Goal: Use online tool/utility: Utilize a website feature to perform a specific function

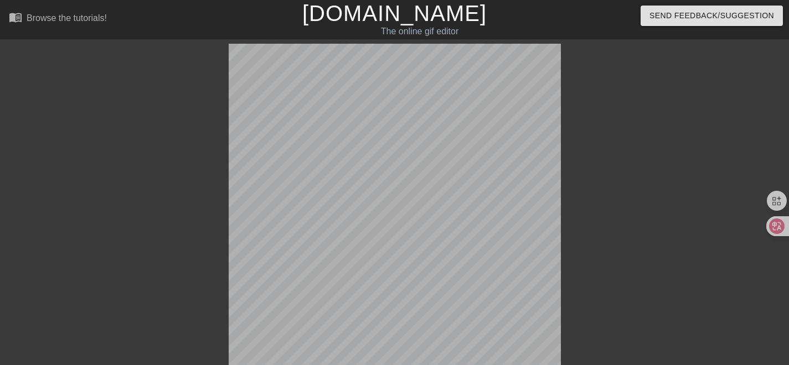
scroll to position [360, 0]
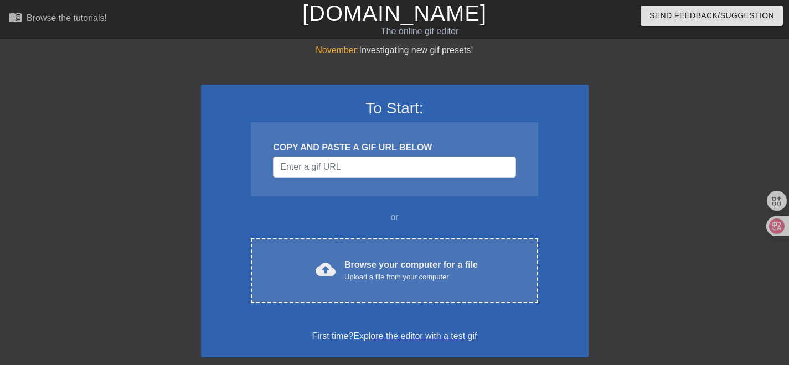
scroll to position [225, 0]
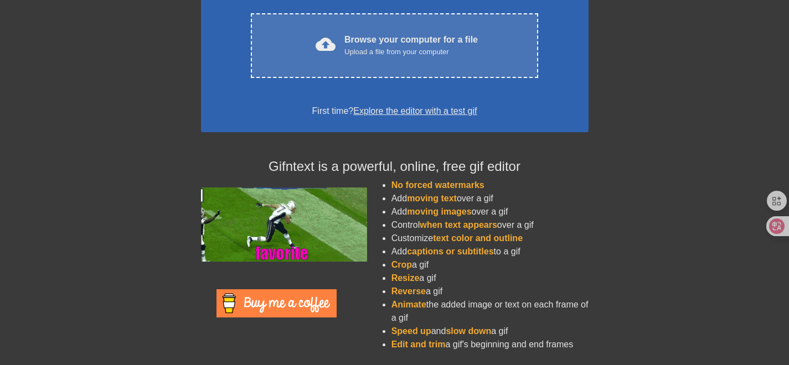
click at [647, 229] on div "November: Investigating new gif presets! To Start: COPY AND PASTE A GIF URL BEL…" at bounding box center [394, 89] width 789 height 542
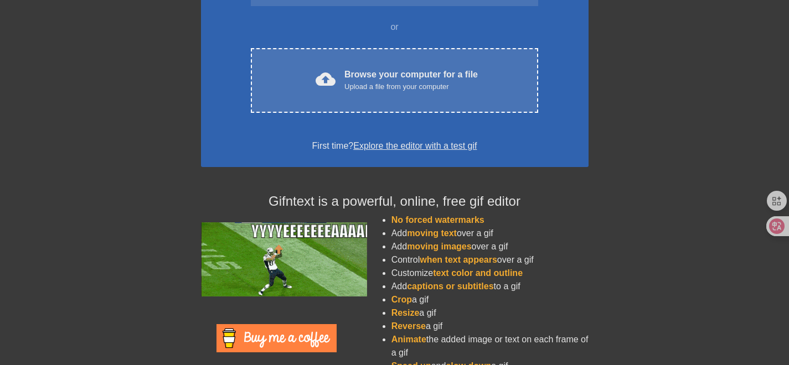
scroll to position [59, 0]
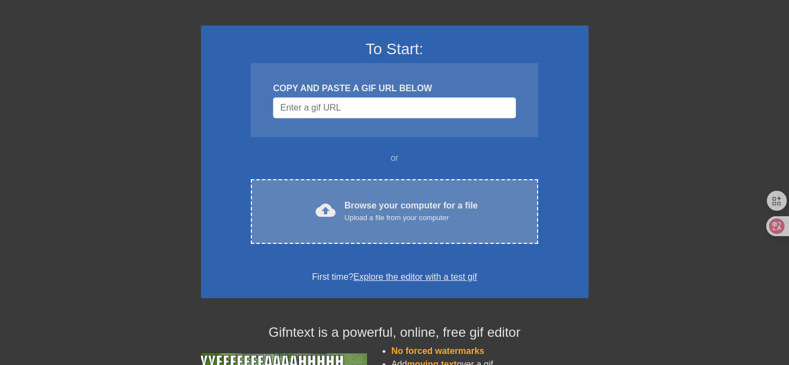
click at [377, 200] on div "Browse your computer for a file Upload a file from your computer" at bounding box center [410, 211] width 133 height 24
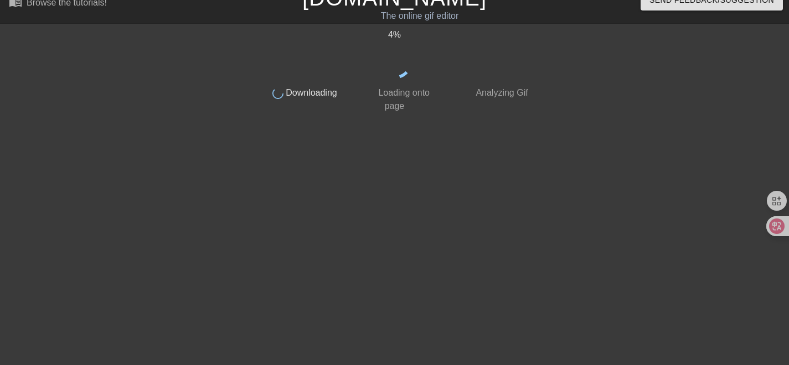
click at [148, 129] on div at bounding box center [159, 194] width 166 height 332
click at [633, 82] on div at bounding box center [629, 194] width 166 height 332
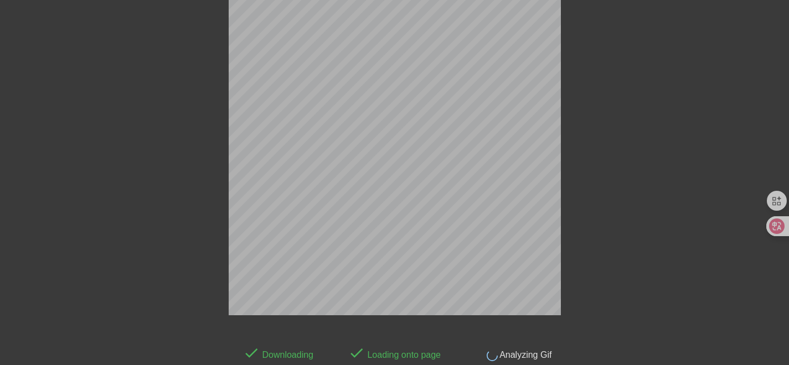
scroll to position [27, 0]
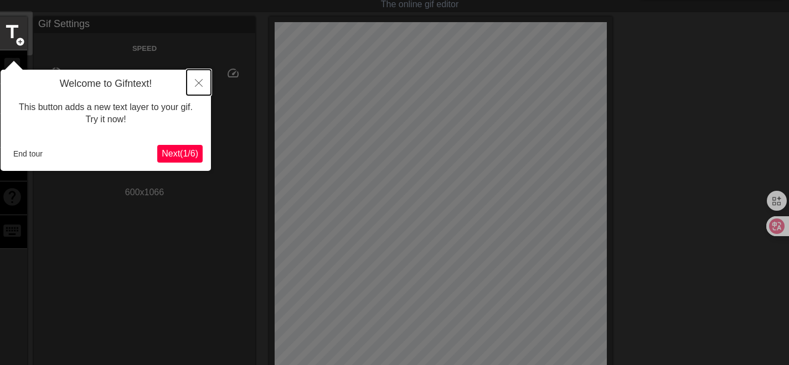
click at [202, 82] on icon "Close" at bounding box center [199, 83] width 8 height 8
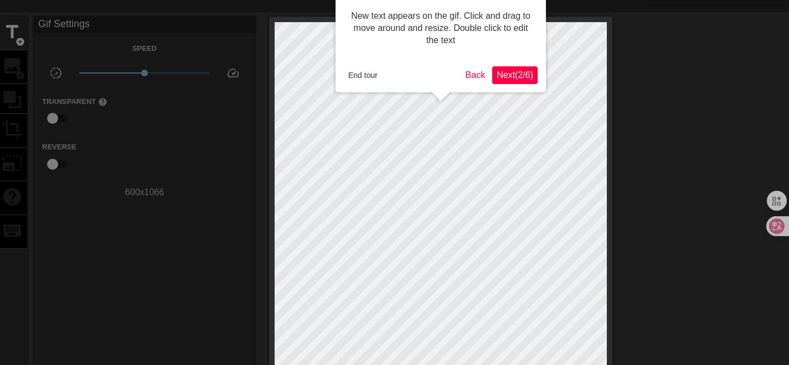
scroll to position [0, 0]
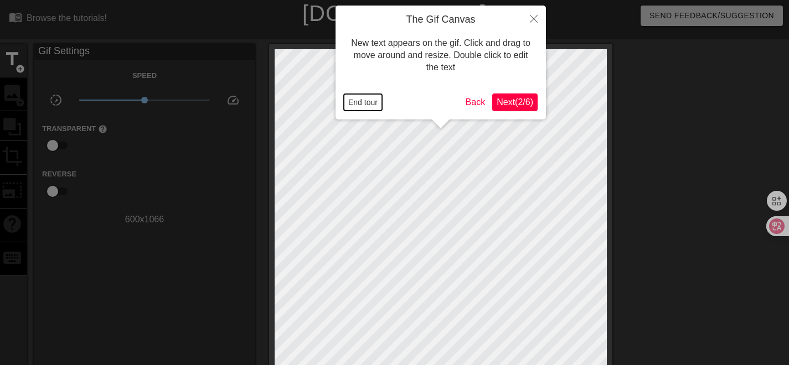
click at [356, 100] on button "End tour" at bounding box center [363, 102] width 38 height 17
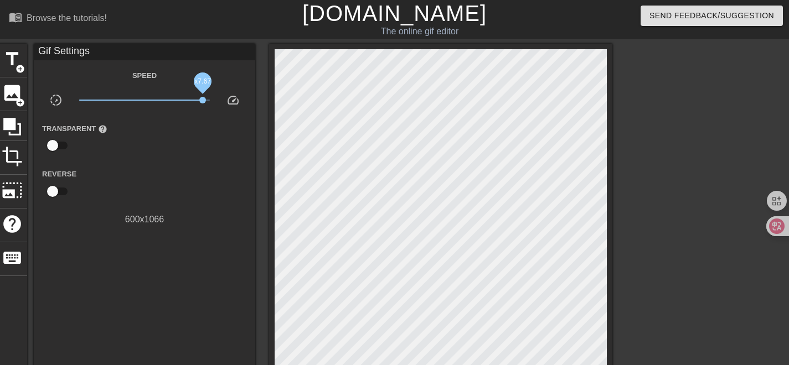
drag, startPoint x: 146, startPoint y: 98, endPoint x: 203, endPoint y: 97, distance: 56.5
click at [203, 97] on span "x7.67" at bounding box center [202, 100] width 7 height 7
click at [16, 60] on span "title" at bounding box center [12, 59] width 21 height 21
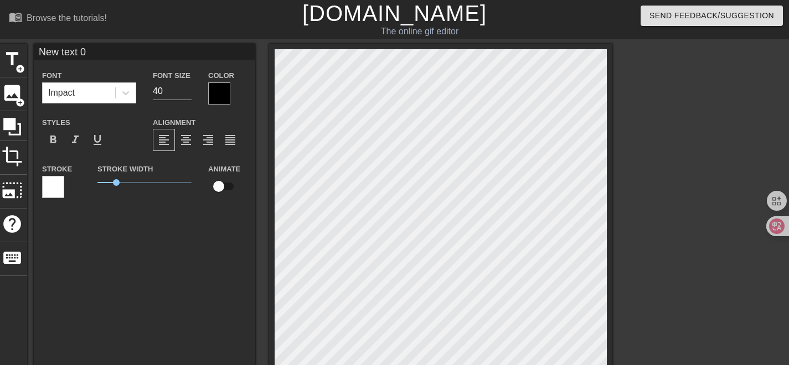
drag, startPoint x: 92, startPoint y: 54, endPoint x: 40, endPoint y: 60, distance: 52.5
click at [40, 60] on div "New text 0 Font Impact Font Size 40 Color Styles format_bold format_italic form…" at bounding box center [144, 126] width 221 height 164
type input "搞快点搞快点"
click at [166, 233] on div "搞快点搞快点 Font Impact Font Size 40 Color Styles format_bold format_italic format_u…" at bounding box center [144, 299] width 221 height 510
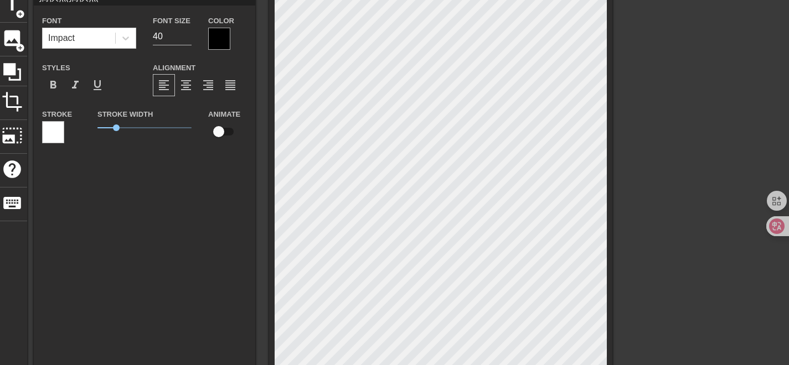
scroll to position [55, 0]
click at [49, 87] on span "format_bold" at bounding box center [52, 84] width 13 height 13
click at [216, 41] on div at bounding box center [219, 38] width 22 height 22
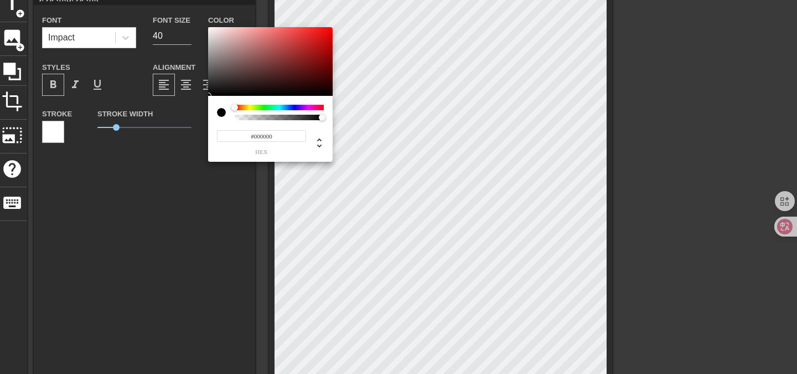
type input "#F30A0A"
click at [328, 30] on div at bounding box center [270, 61] width 125 height 69
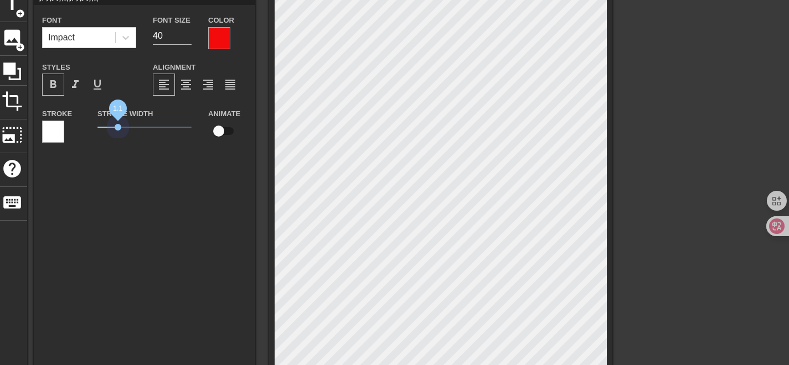
drag, startPoint x: 118, startPoint y: 128, endPoint x: 105, endPoint y: 135, distance: 14.6
click at [105, 135] on div "Stroke Width 1.1" at bounding box center [144, 130] width 111 height 46
click at [129, 176] on div "搞快点搞快点 Font Impact Font Size 40 Color Styles format_bold format_italic format_u…" at bounding box center [144, 243] width 221 height 510
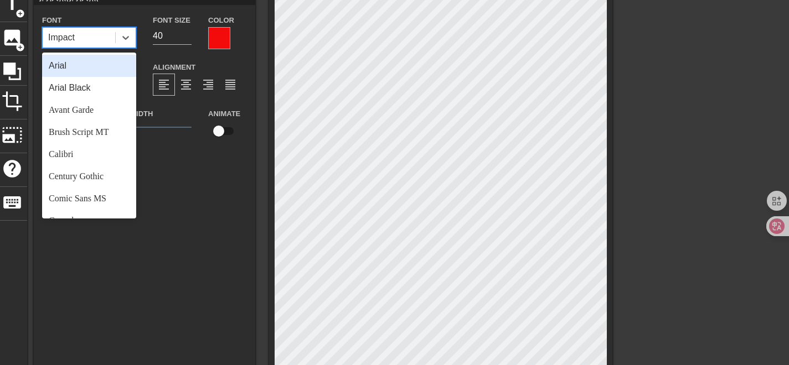
click at [104, 38] on div "Impact" at bounding box center [79, 38] width 73 height 20
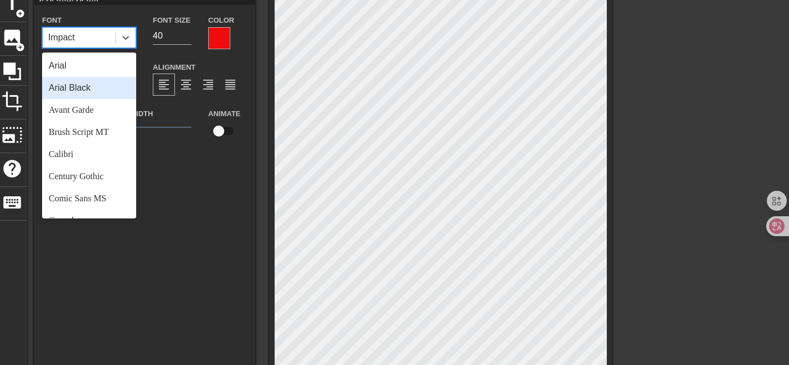
click at [82, 90] on div "Arial Black" at bounding box center [89, 88] width 94 height 22
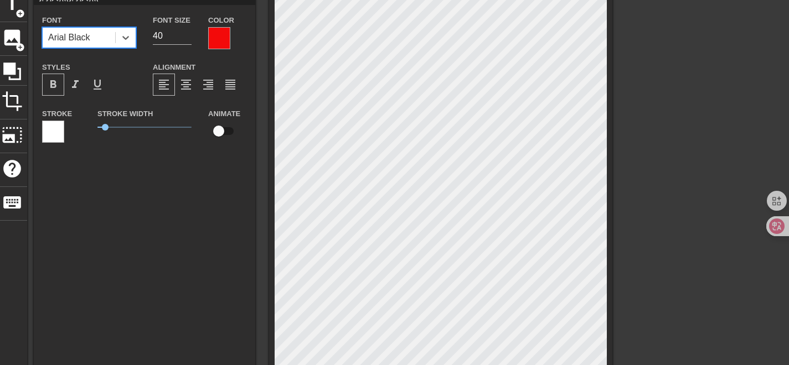
click at [155, 223] on div "搞快点搞快点 Font option Arial Black, selected. 0 results available. Select is focuse…" at bounding box center [144, 243] width 221 height 510
click at [226, 219] on div "搞快点搞快点 Font Arial Black Font Size 40 Color Styles format_bold format_italic for…" at bounding box center [144, 243] width 221 height 510
drag, startPoint x: 172, startPoint y: 35, endPoint x: 151, endPoint y: 40, distance: 21.6
click at [151, 40] on div "Font Size 40" at bounding box center [171, 31] width 55 height 36
type input "60"
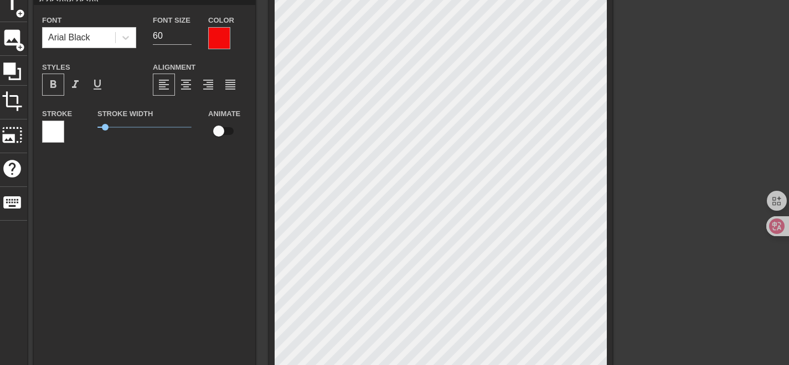
click at [220, 207] on div "搞快点搞快点 Font Arial Black Font Size 60 Color Styles format_bold format_italic for…" at bounding box center [144, 243] width 221 height 510
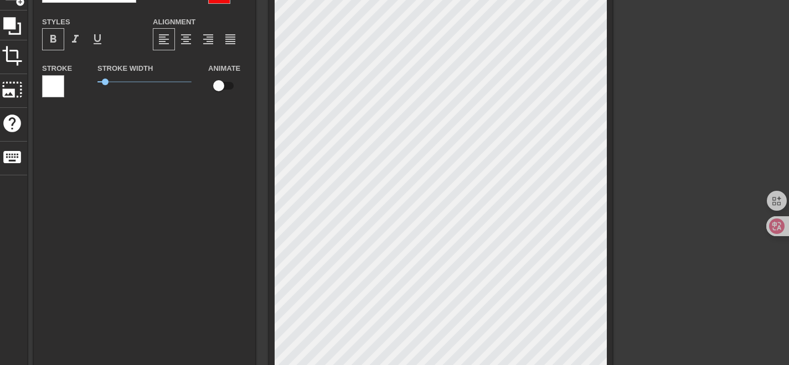
scroll to position [332, 0]
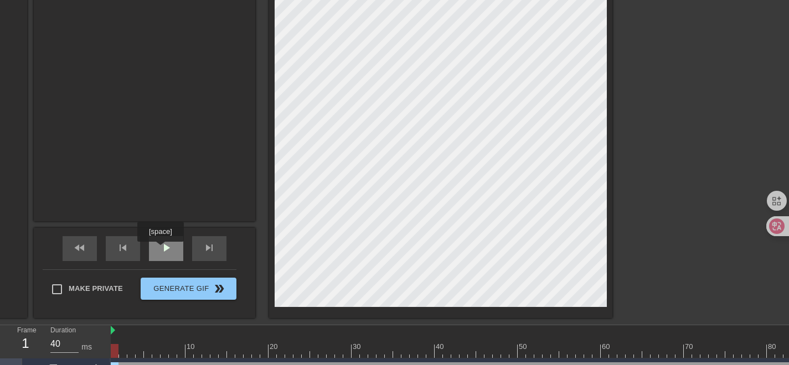
click at [161, 249] on span "play_arrow" at bounding box center [165, 247] width 13 height 13
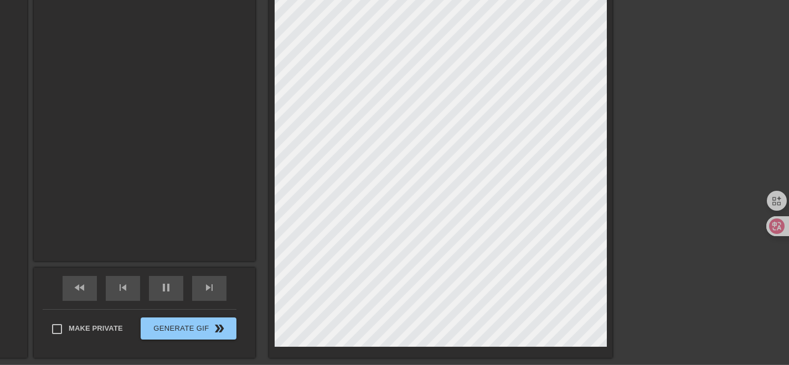
scroll to position [359, 0]
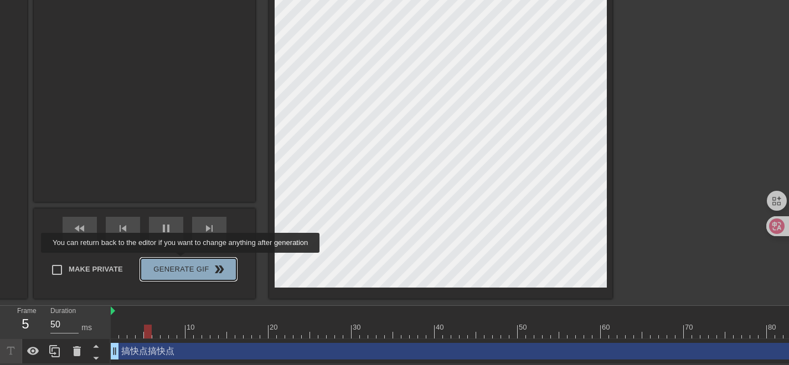
type input "40"
click at [182, 263] on span "Generate Gif double_arrow" at bounding box center [188, 269] width 87 height 13
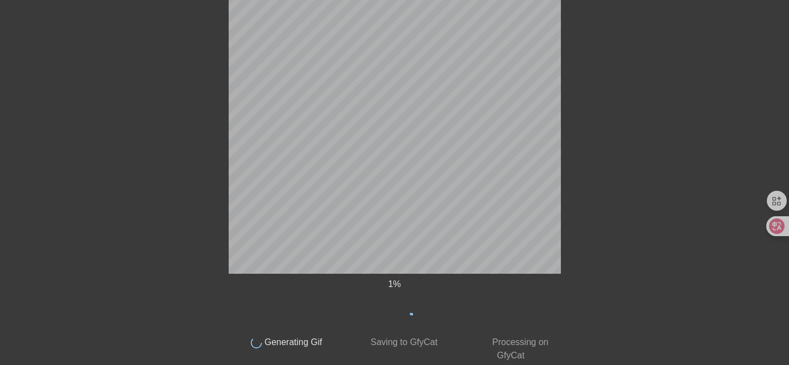
scroll to position [360, 0]
click at [638, 192] on div "3 % done Generating Gif done Saving to GfyCat done Processing on GfyCat title a…" at bounding box center [394, 22] width 789 height 679
click at [656, 178] on div "36 % done Generating Gif done Saving to GfyCat done Processing on GfyCat title …" at bounding box center [394, 22] width 789 height 679
click at [101, 185] on div "37 % done Generating Gif done Saving to GfyCat done Processing on GfyCat title …" at bounding box center [394, 22] width 789 height 679
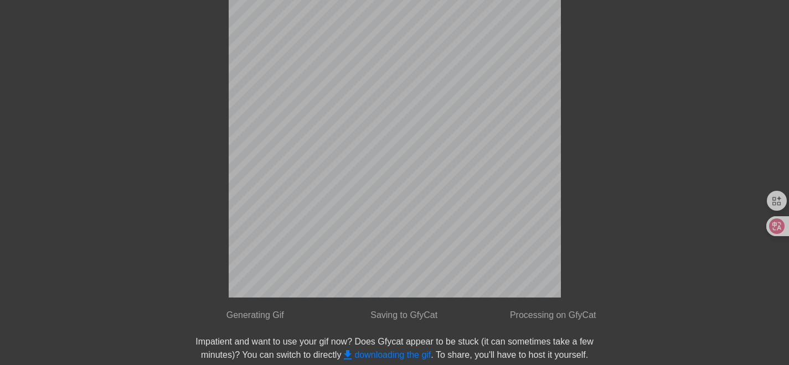
scroll to position [15, 0]
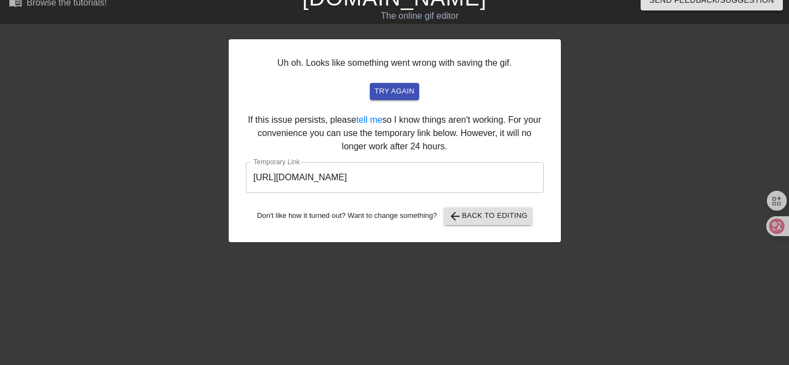
click at [389, 175] on input "https://www.gifntext.com/temp_generations/WykiOiWn.gif" at bounding box center [395, 177] width 298 height 31
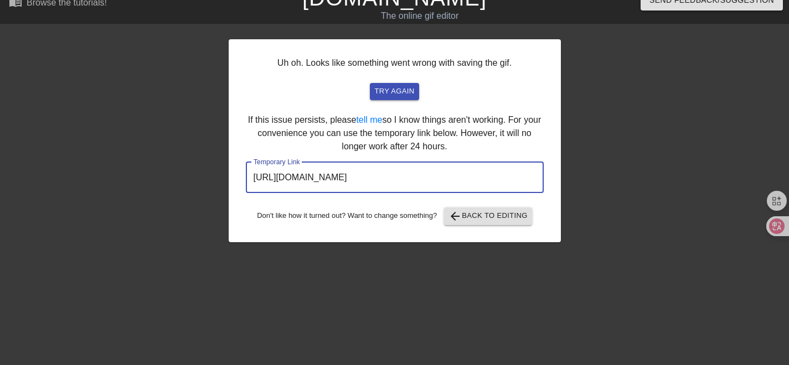
click at [389, 175] on input "https://www.gifntext.com/temp_generations/WykiOiWn.gif" at bounding box center [395, 177] width 298 height 31
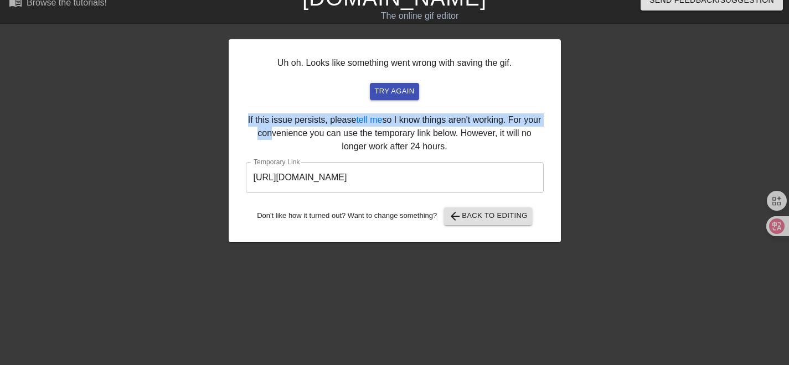
drag, startPoint x: 794, startPoint y: 123, endPoint x: 401, endPoint y: 90, distance: 394.4
click at [401, 90] on div "Uh oh. Looks like something went wrong with saving the gif. try again If this i…" at bounding box center [395, 140] width 332 height 203
click at [401, 90] on span "try again" at bounding box center [394, 91] width 40 height 13
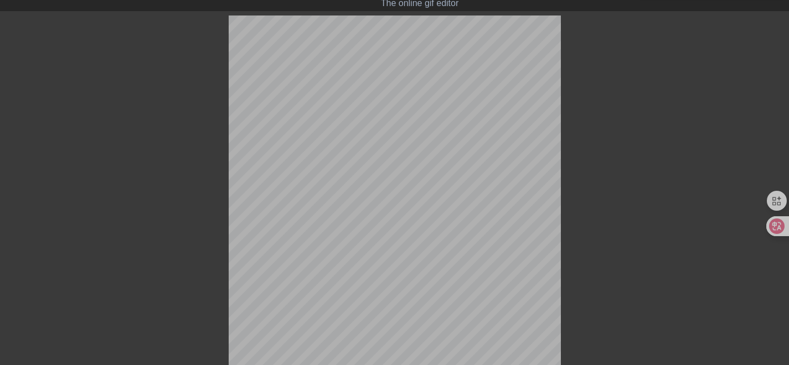
scroll to position [28, 0]
click at [728, 114] on div at bounding box center [657, 181] width 166 height 332
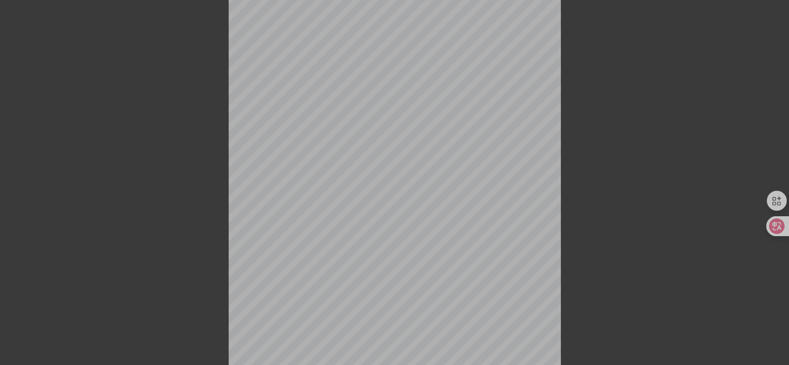
scroll to position [139, 0]
